Goal: Navigation & Orientation: Find specific page/section

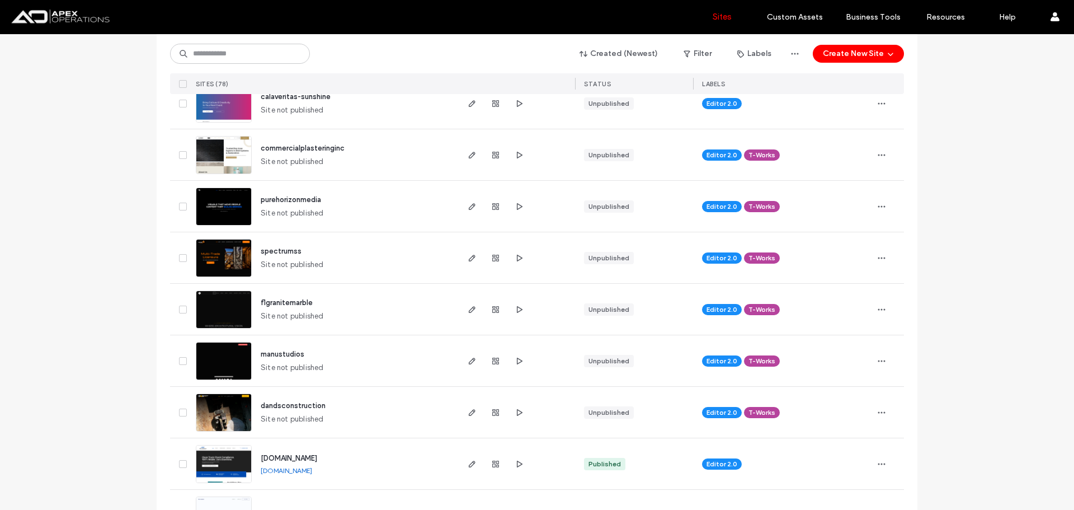
scroll to position [224, 0]
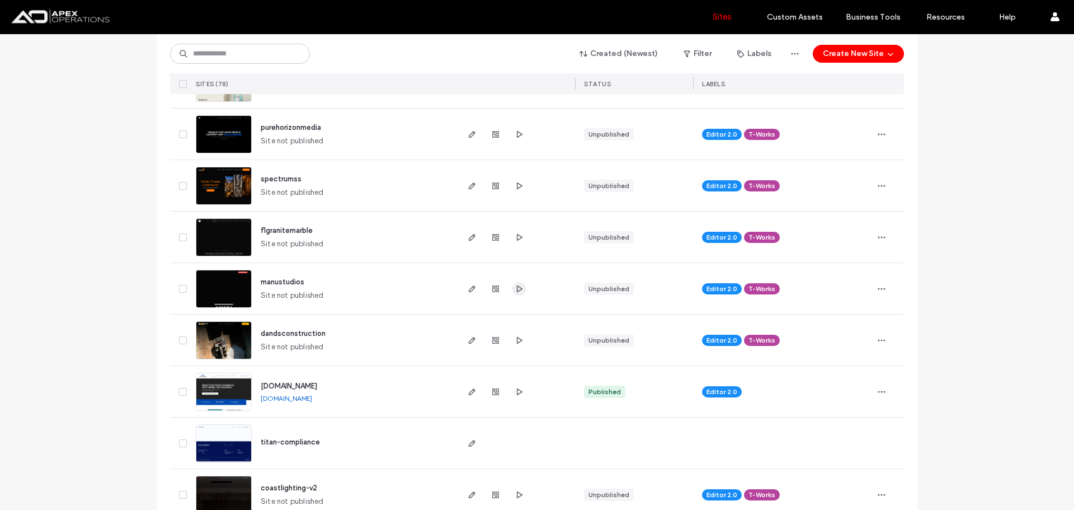
click at [516, 286] on icon "button" at bounding box center [519, 288] width 9 height 9
click at [465, 186] on span "button" at bounding box center [471, 185] width 13 height 13
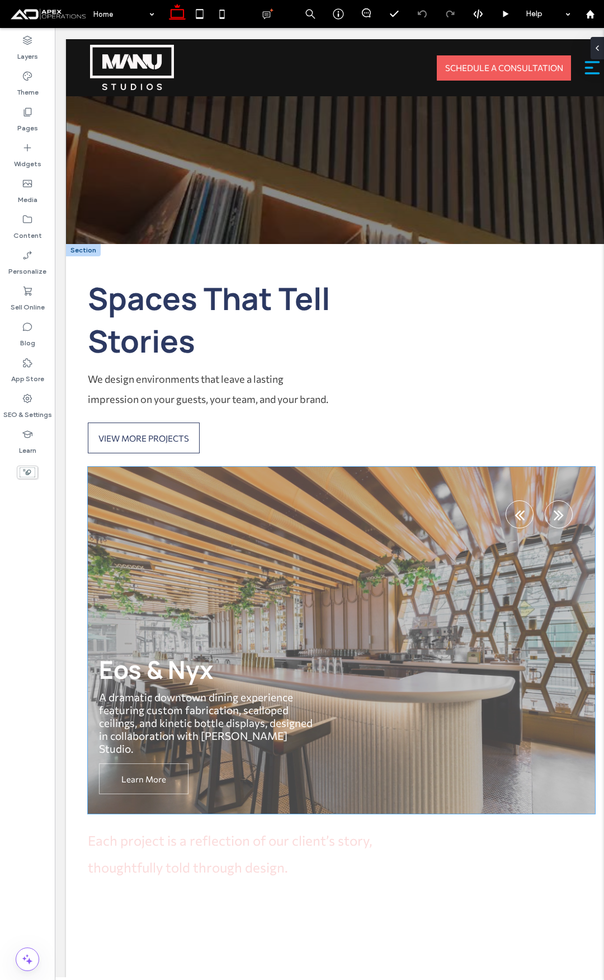
scroll to position [7832, 0]
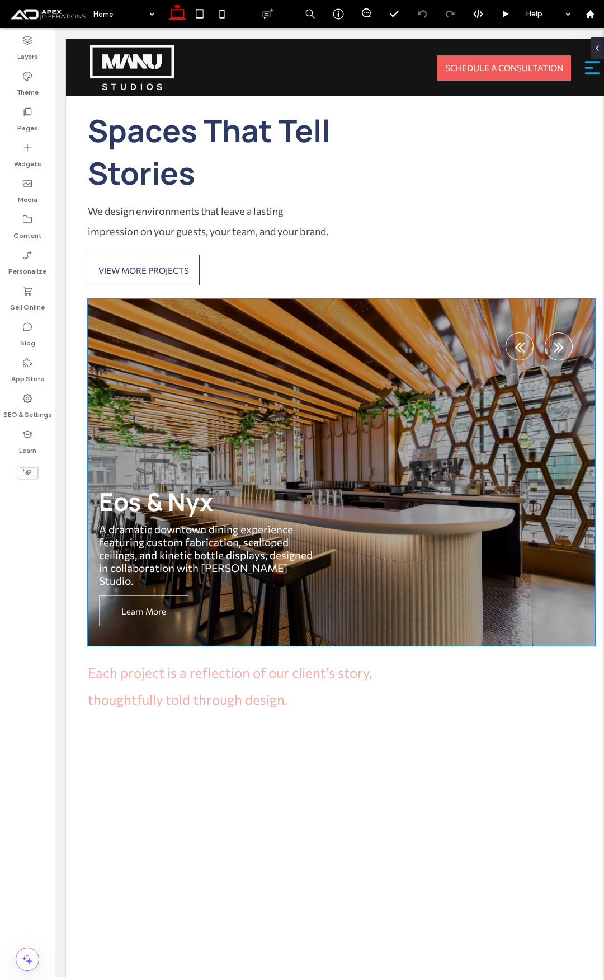
drag, startPoint x: 215, startPoint y: 361, endPoint x: 197, endPoint y: 343, distance: 24.9
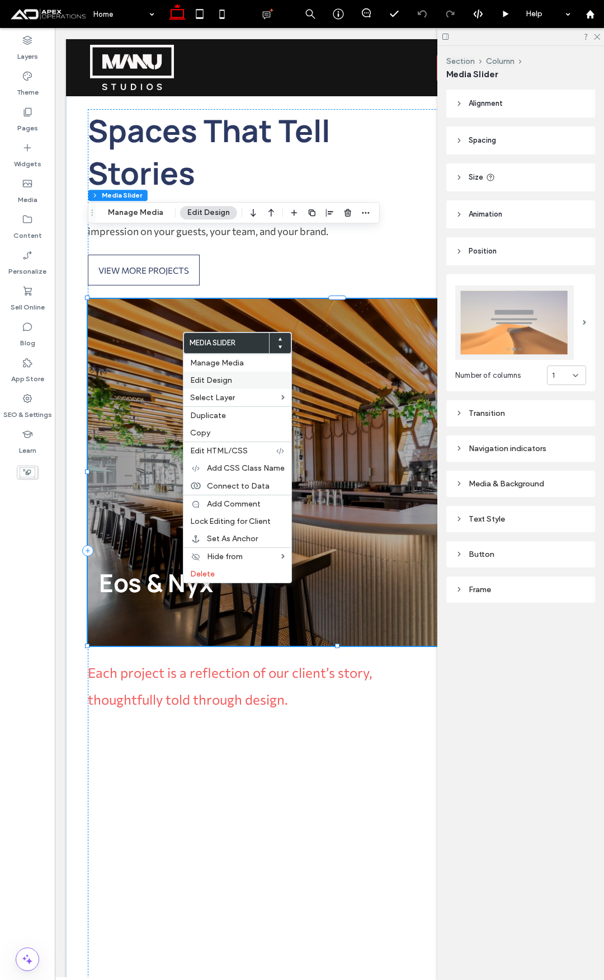
click at [247, 380] on label "Edit Design" at bounding box center [237, 380] width 95 height 10
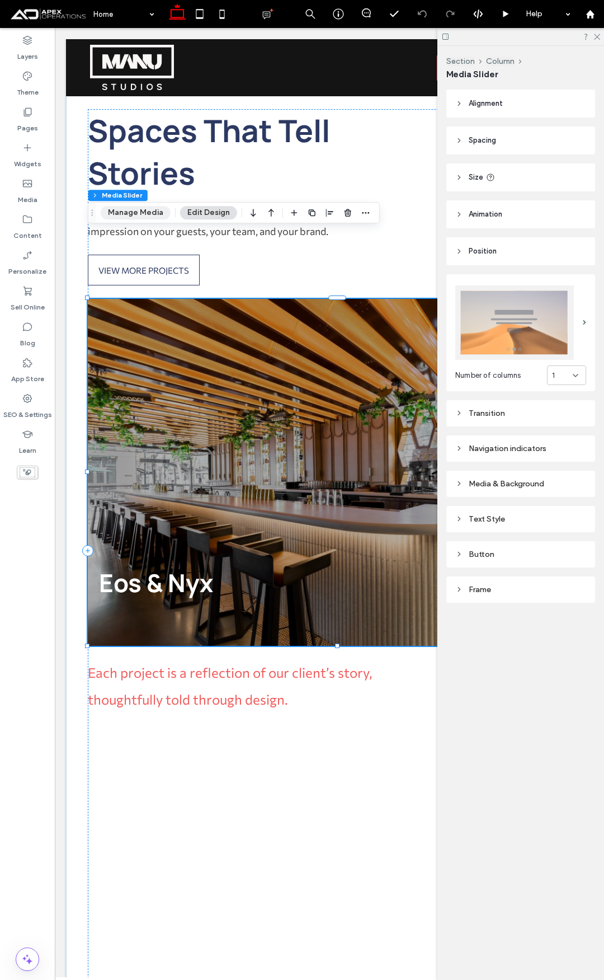
click at [138, 210] on button "Manage Media" at bounding box center [136, 212] width 70 height 13
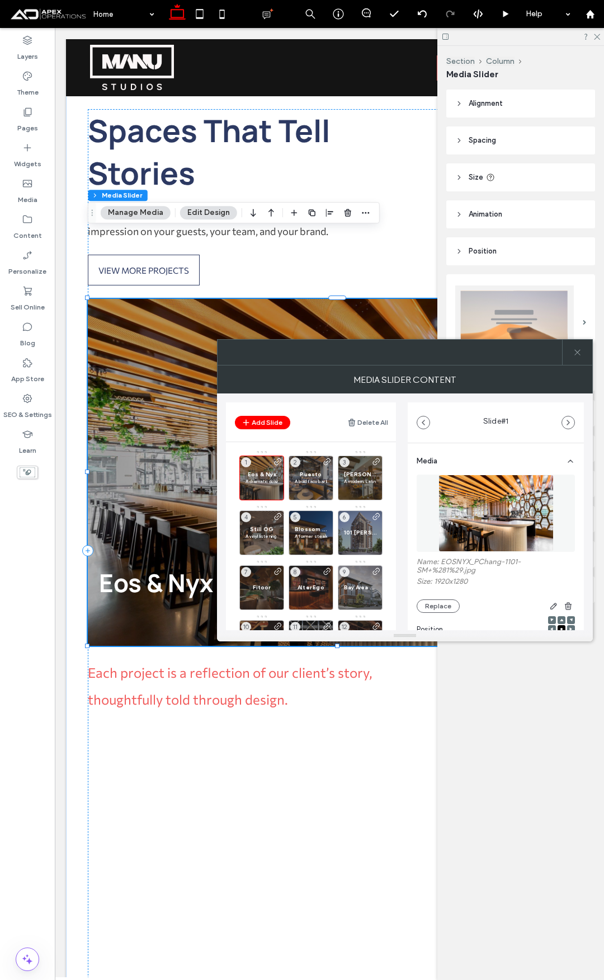
click at [580, 353] on icon at bounding box center [577, 352] width 8 height 8
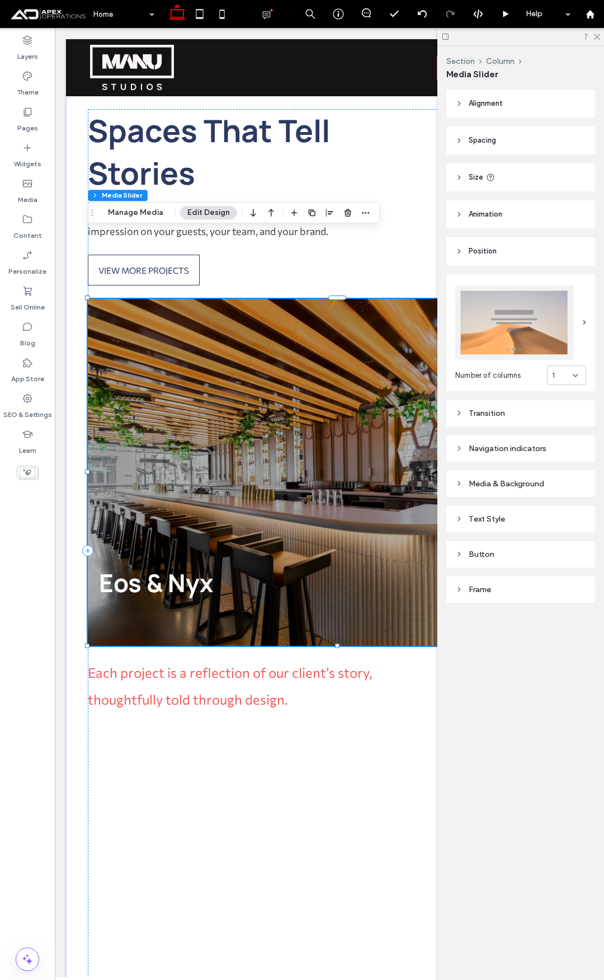
click at [209, 206] on button "Edit Design" at bounding box center [208, 212] width 57 height 13
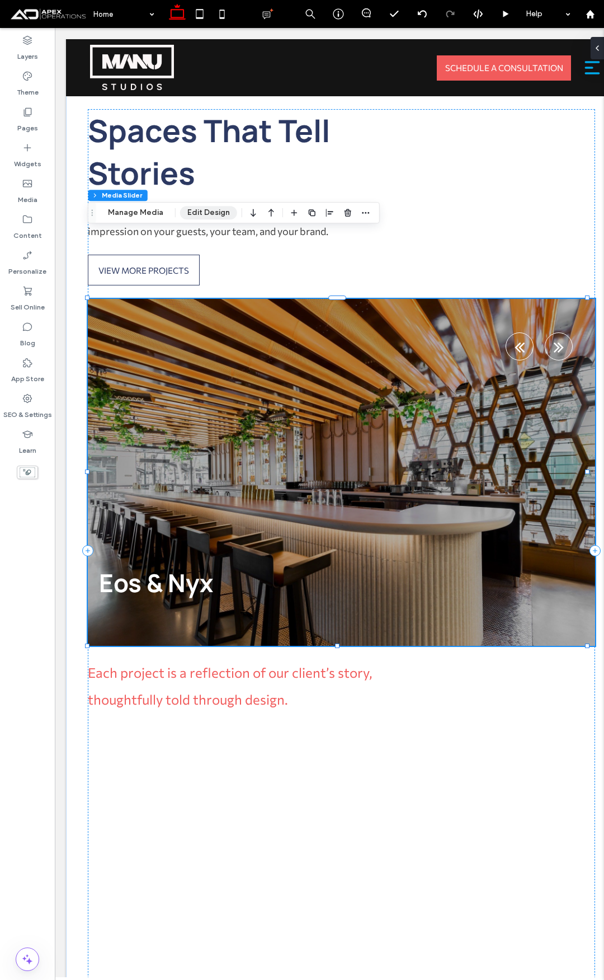
click at [209, 206] on button "Edit Design" at bounding box center [208, 212] width 57 height 13
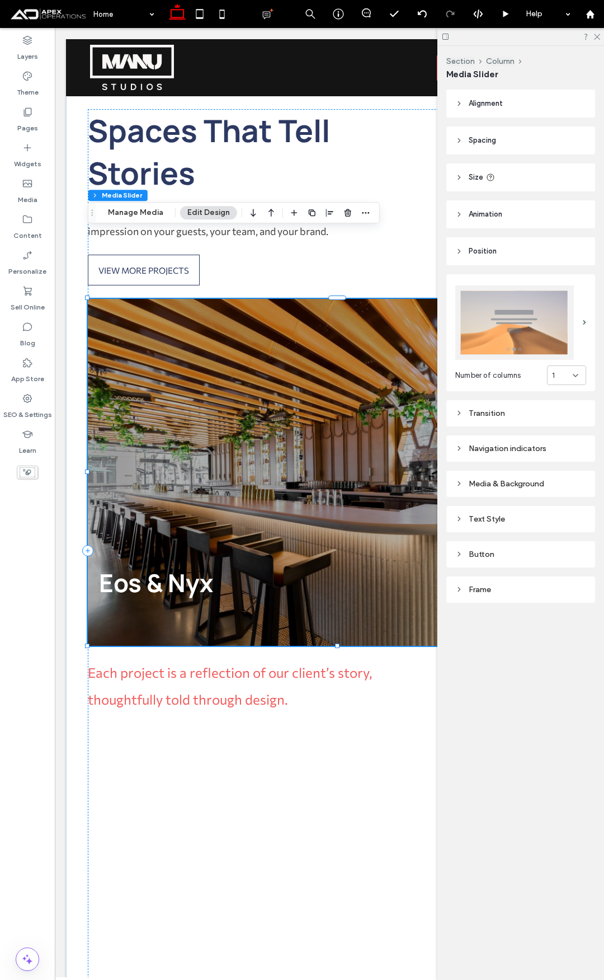
click at [520, 446] on div "Navigation indicators" at bounding box center [520, 449] width 131 height 10
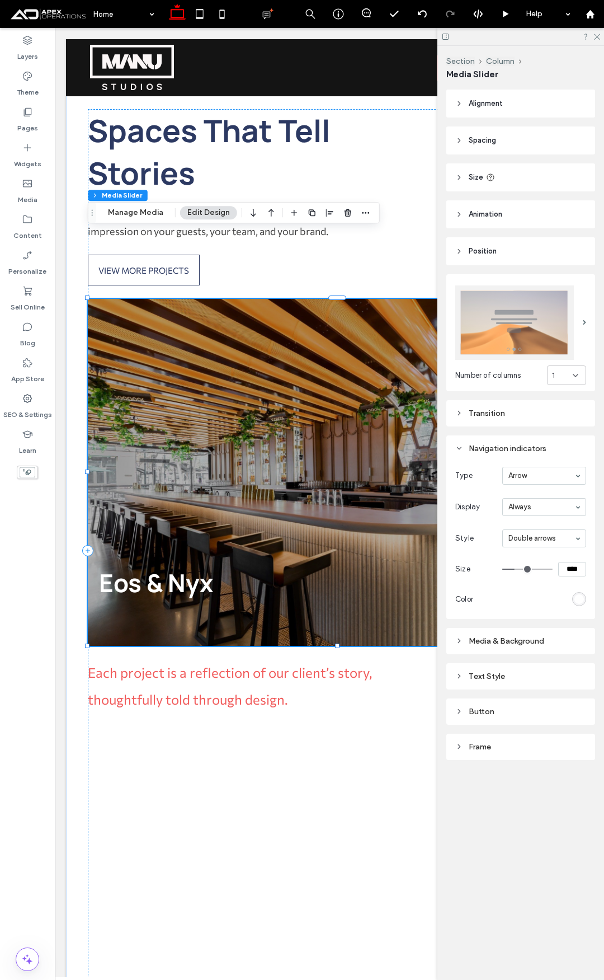
click at [514, 412] on div "Transition" at bounding box center [520, 413] width 131 height 10
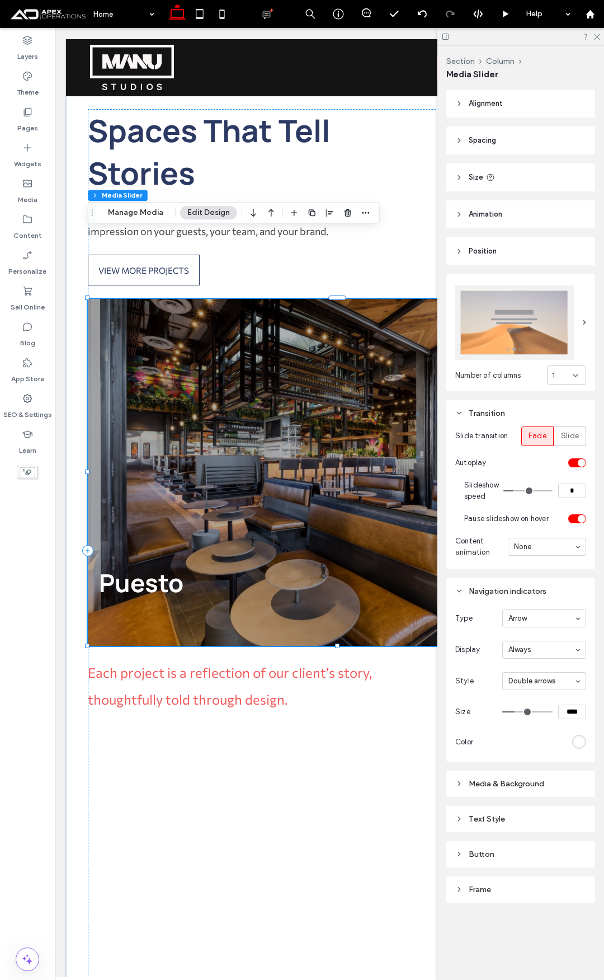
click at [484, 817] on div "Text Style" at bounding box center [520, 819] width 131 height 10
click at [465, 779] on div "Media & Background" at bounding box center [520, 782] width 131 height 10
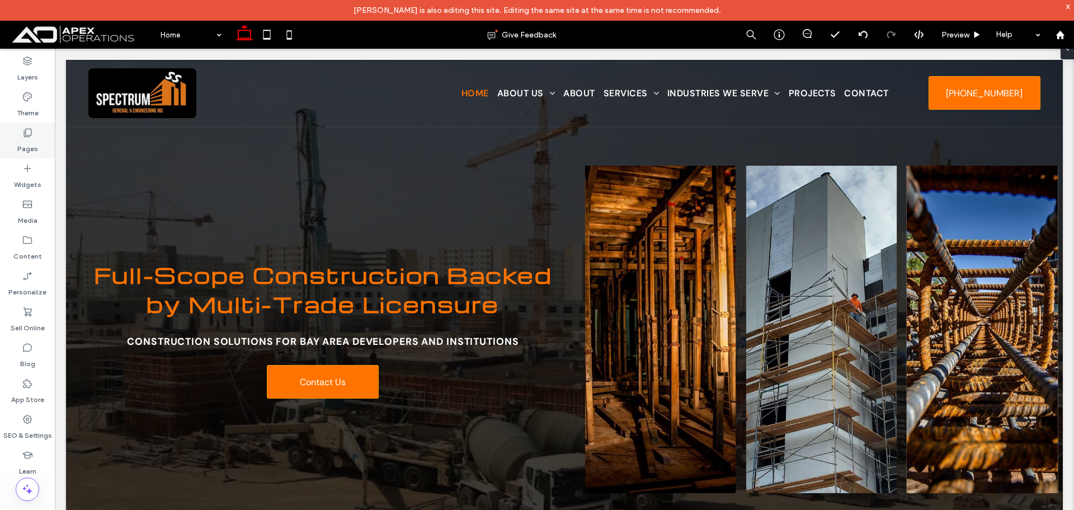
click at [27, 138] on icon at bounding box center [27, 132] width 11 height 11
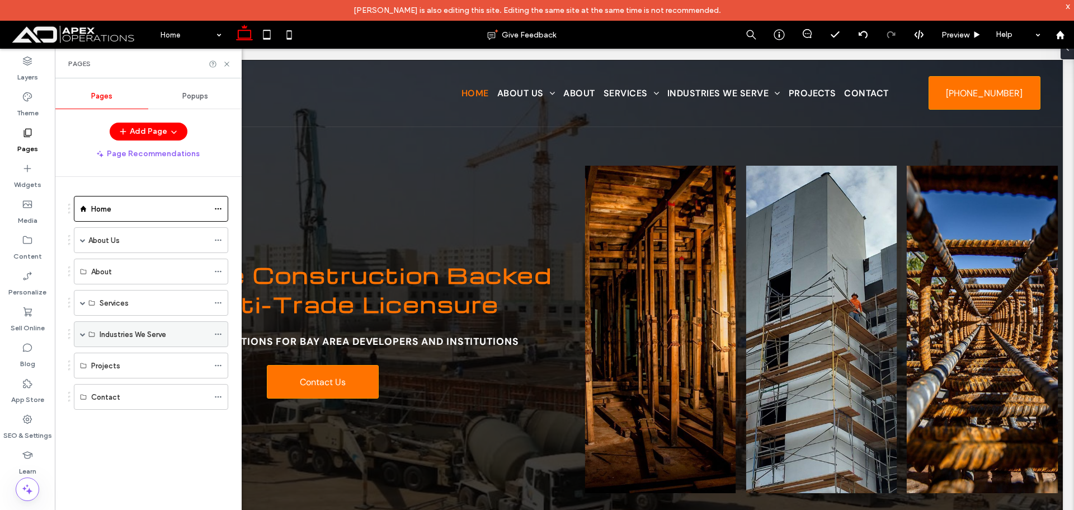
click at [80, 336] on span at bounding box center [83, 334] width 6 height 6
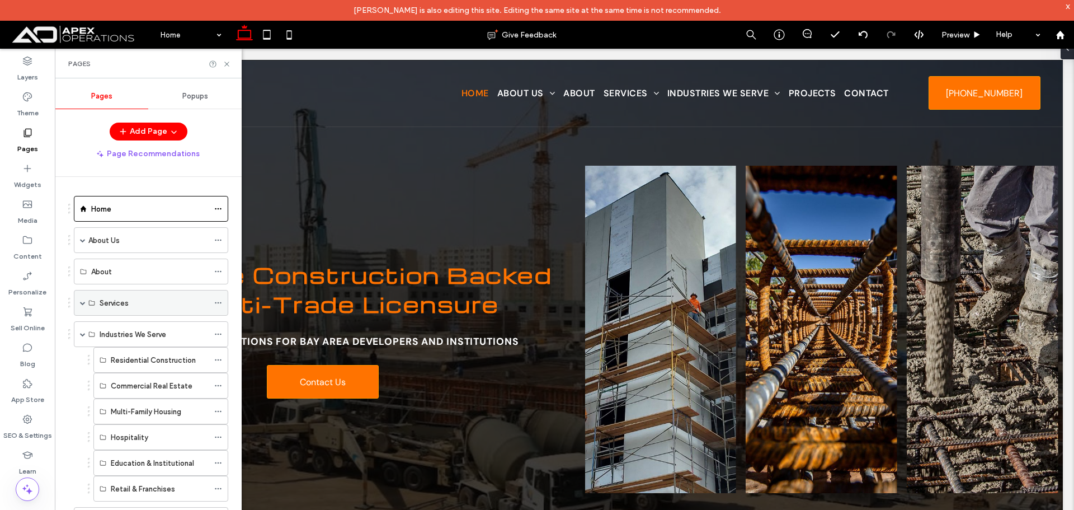
click at [79, 304] on div "Services" at bounding box center [151, 303] width 154 height 26
click at [82, 300] on span at bounding box center [83, 303] width 6 height 6
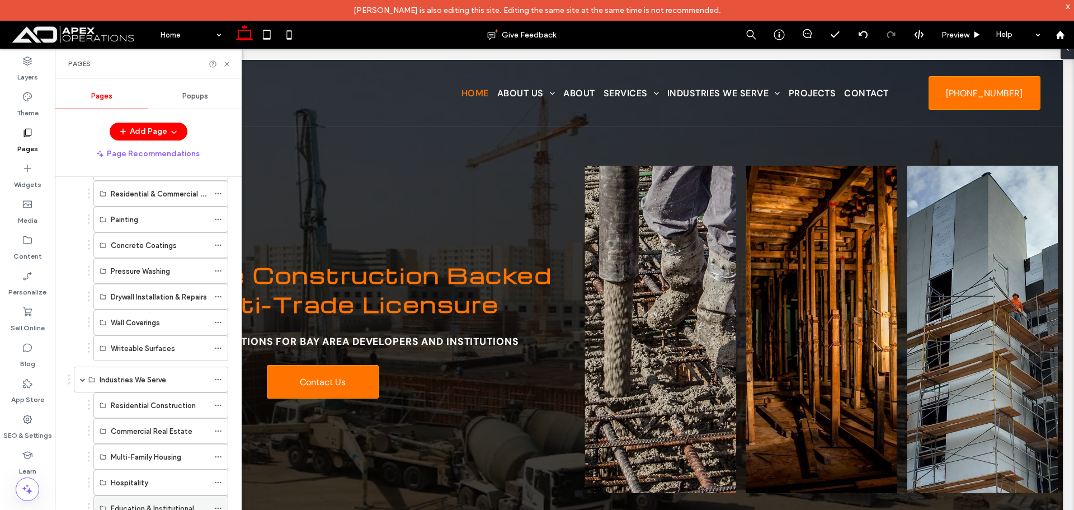
scroll to position [273, 0]
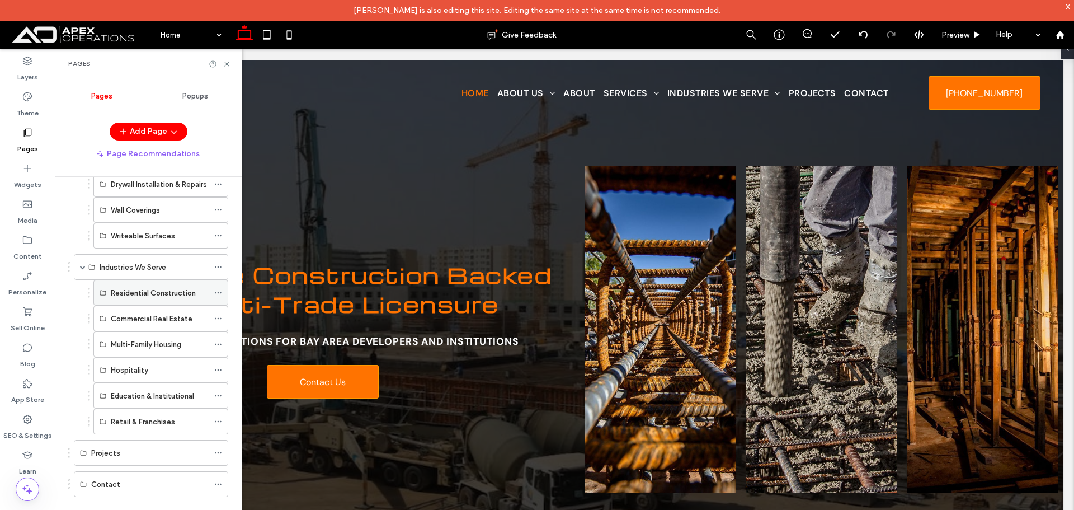
click at [124, 284] on div "Residential Construction" at bounding box center [160, 292] width 98 height 25
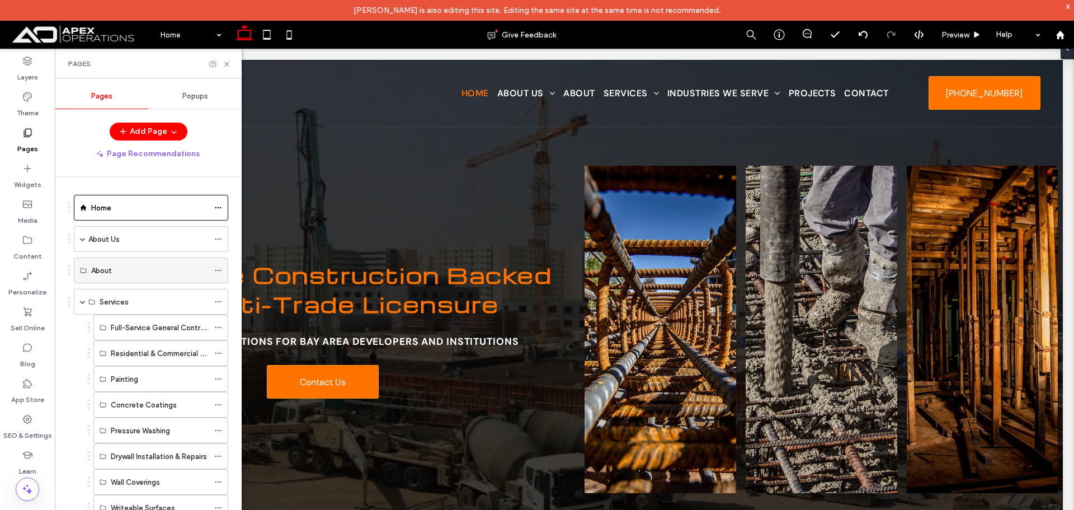
scroll to position [0, 0]
click at [124, 237] on div "About Us" at bounding box center [148, 240] width 120 height 12
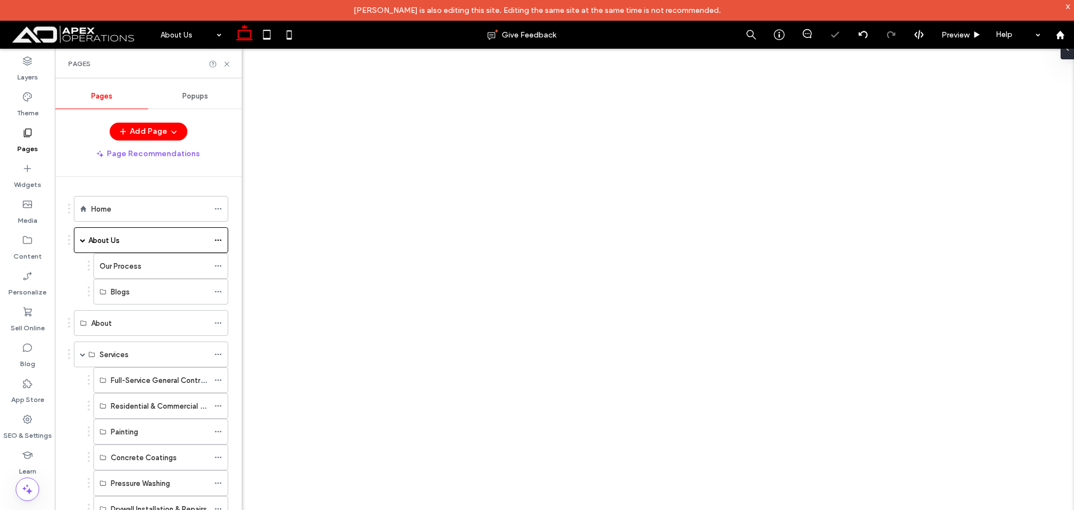
click at [126, 265] on label "Our Process" at bounding box center [121, 266] width 42 height 20
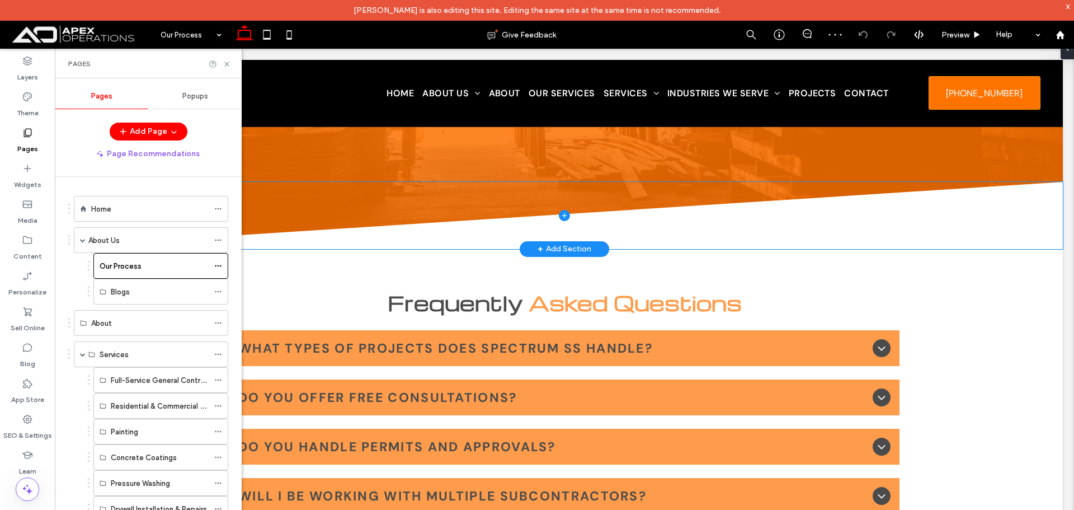
scroll to position [1399, 0]
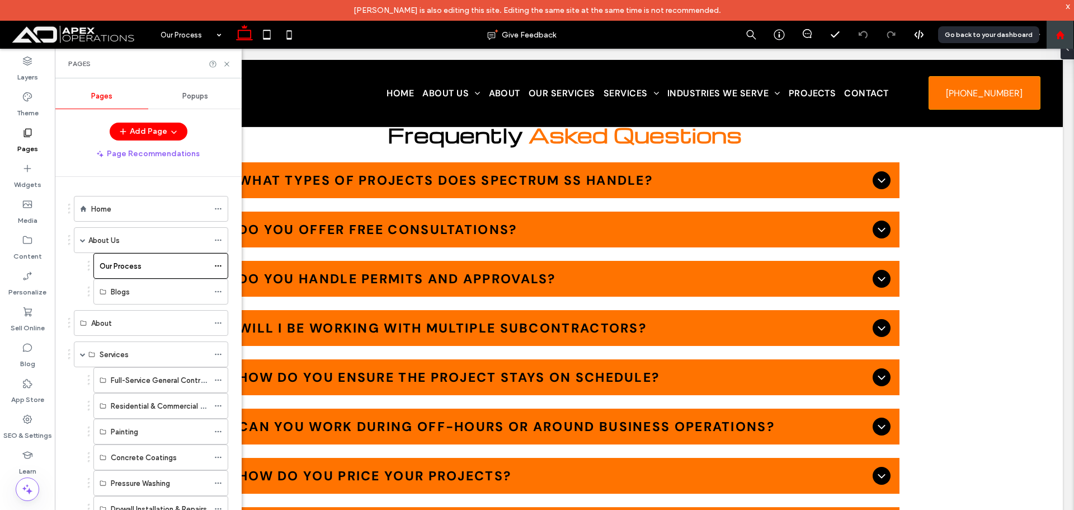
click at [1052, 38] on div at bounding box center [1060, 35] width 27 height 10
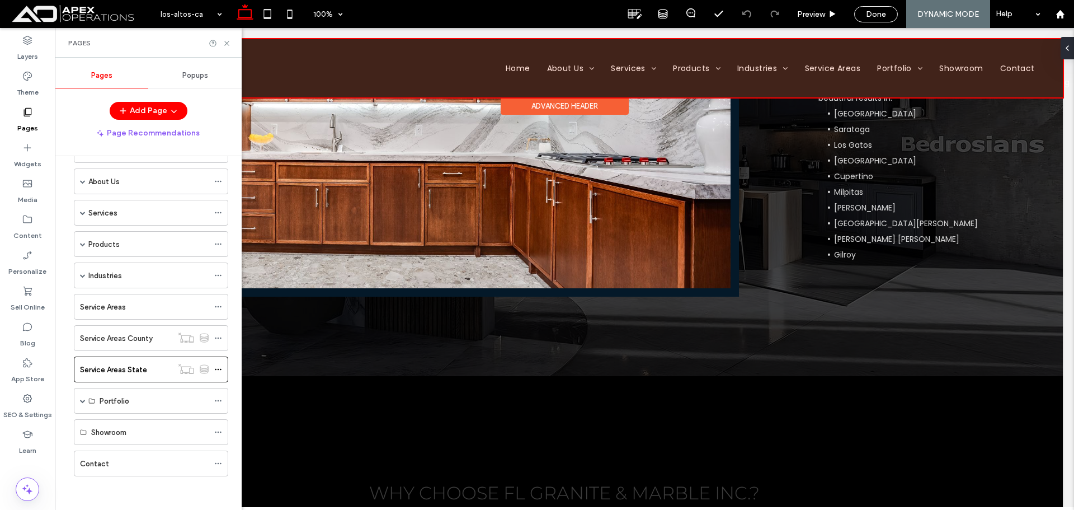
scroll to position [1455, 0]
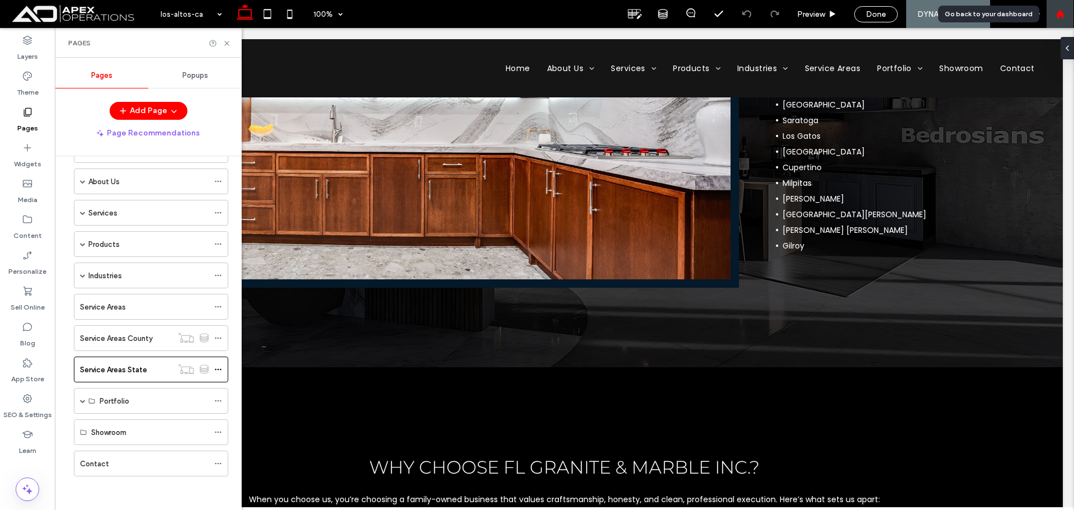
click at [1061, 11] on use at bounding box center [1060, 14] width 8 height 8
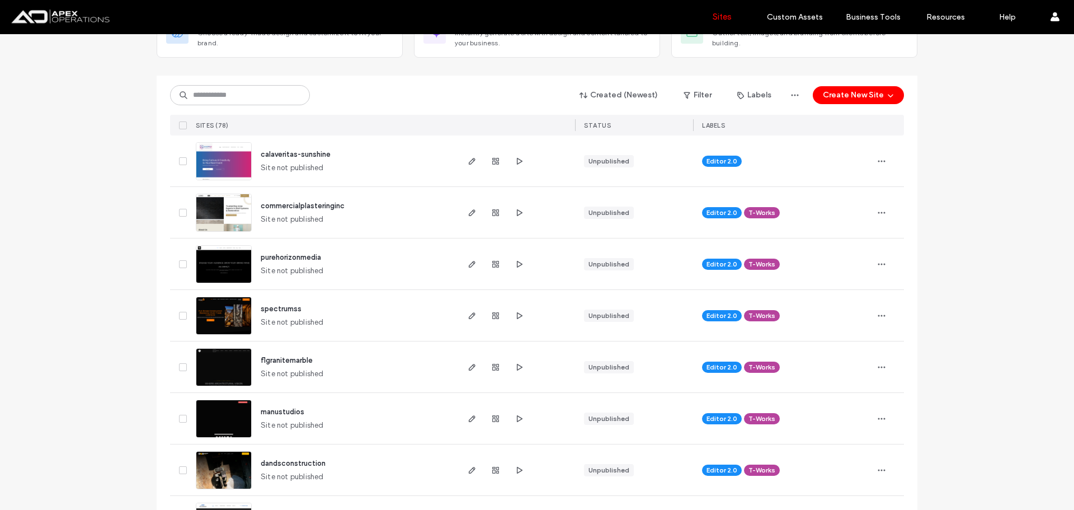
scroll to position [168, 0]
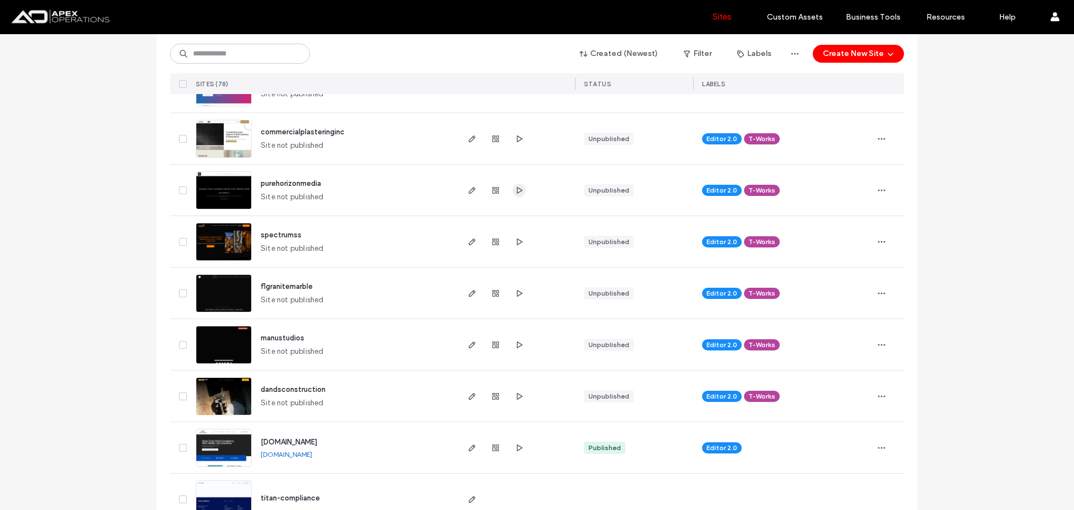
click at [512, 189] on span "button" at bounding box center [518, 189] width 13 height 13
click at [515, 297] on icon "button" at bounding box center [519, 293] width 9 height 9
